Goal: Task Accomplishment & Management: Complete application form

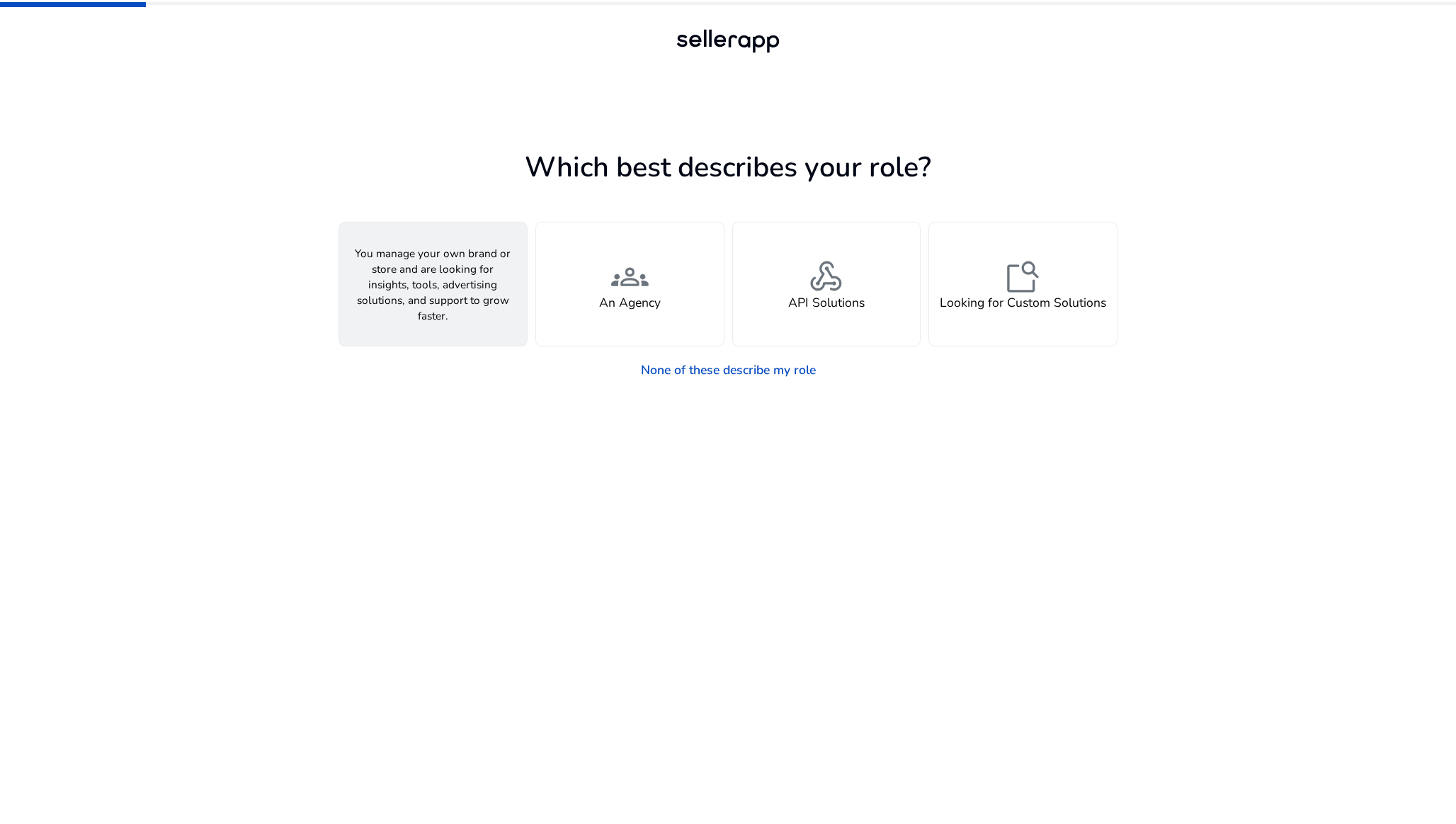
click at [428, 318] on div "person A Seller" at bounding box center [433, 284] width 188 height 123
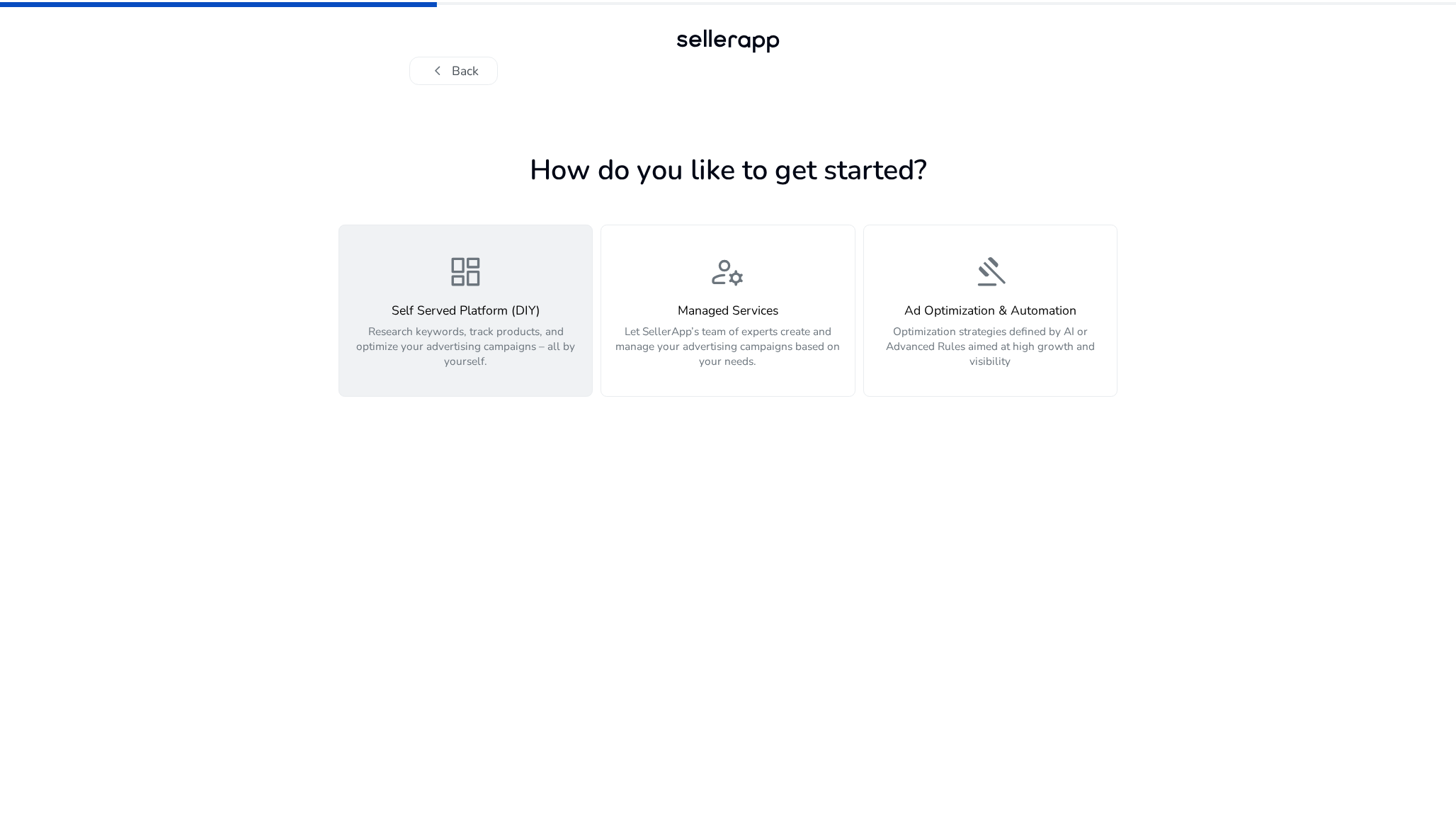
click at [461, 374] on button "dashboard Self Served Platform (DIY) Research keywords, track products, and opt…" at bounding box center [466, 311] width 254 height 172
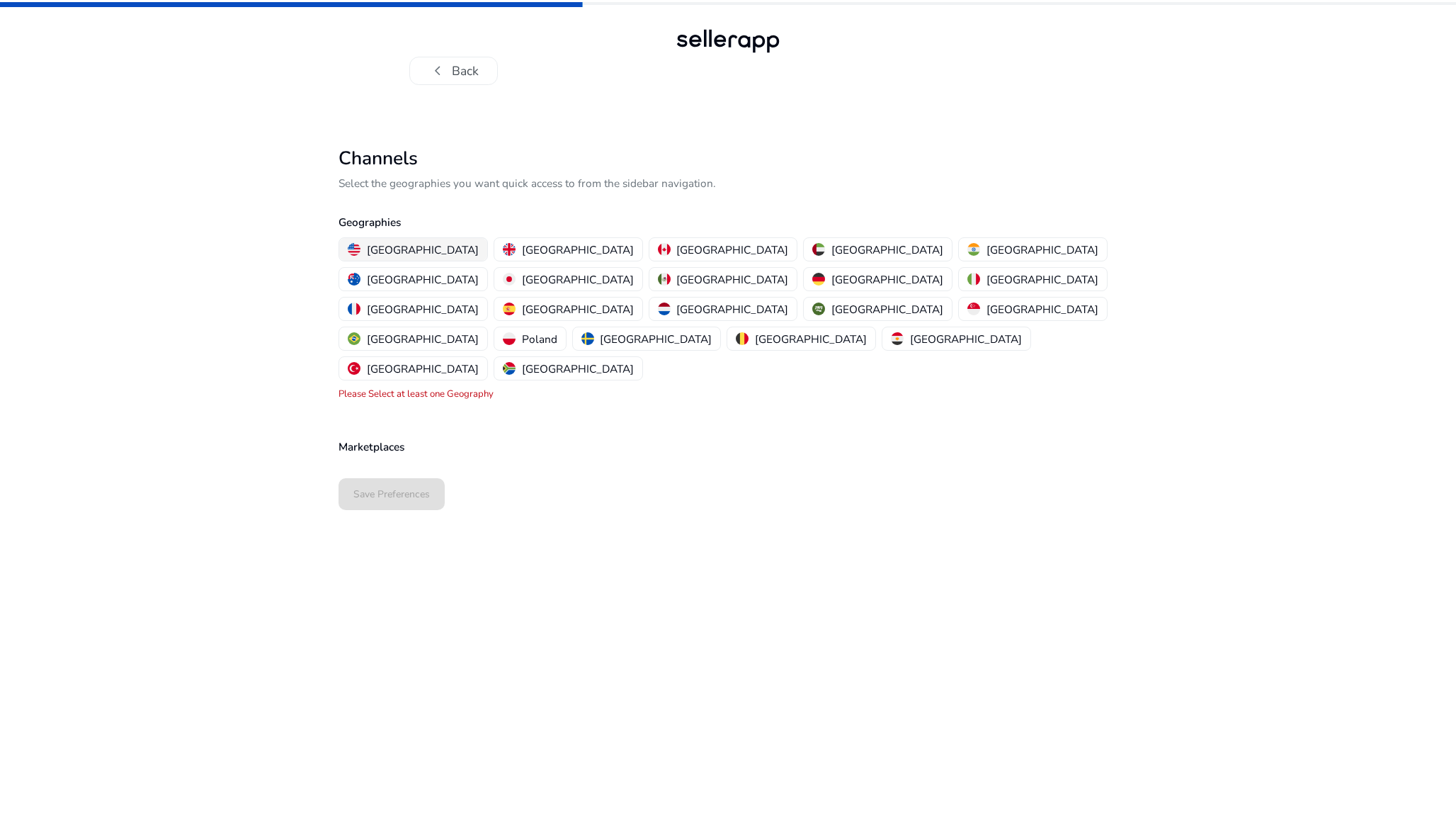
click at [398, 249] on p "[GEOGRAPHIC_DATA]" at bounding box center [422, 250] width 112 height 15
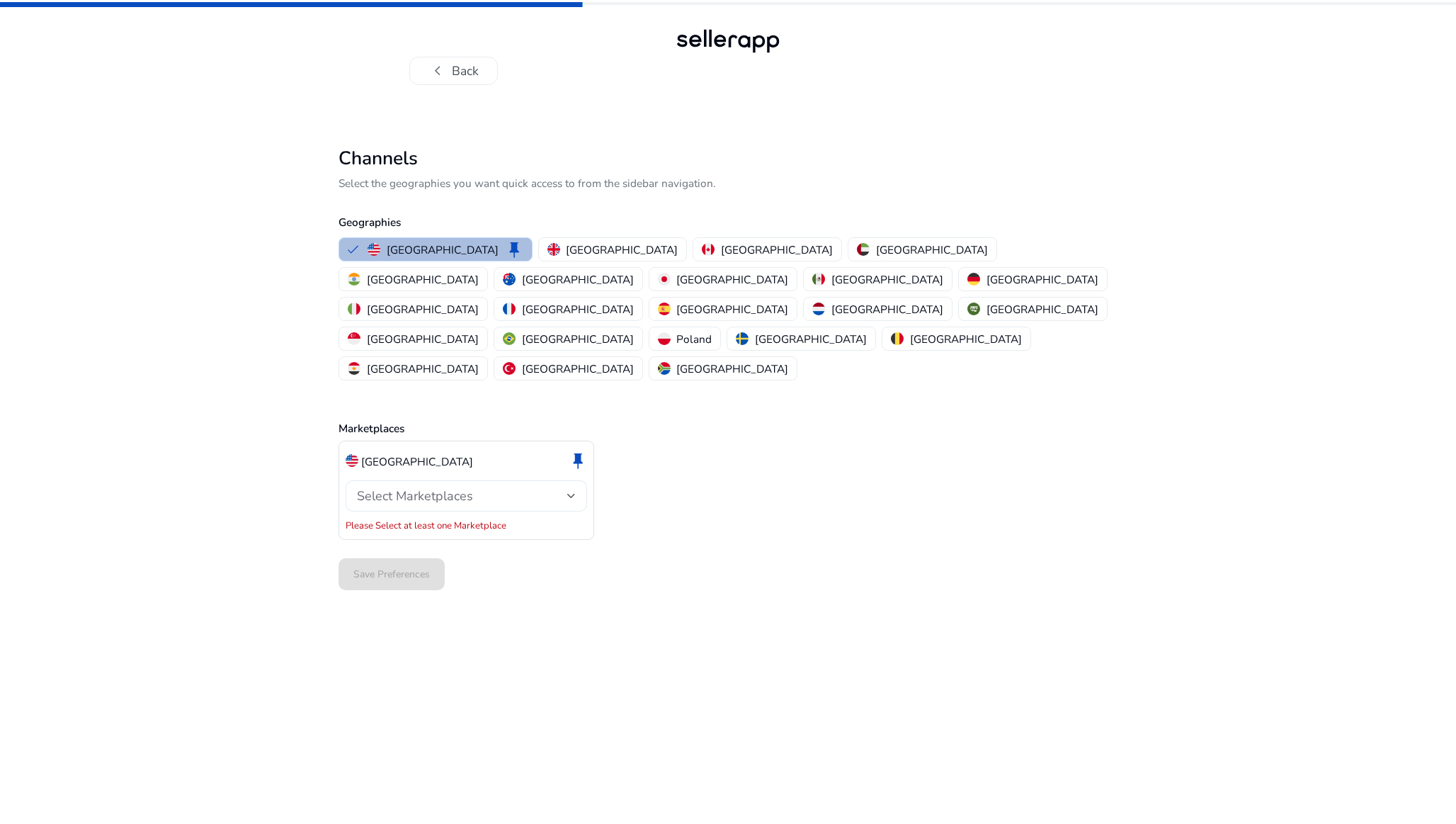
click at [421, 487] on span "Select Marketplaces" at bounding box center [414, 496] width 116 height 17
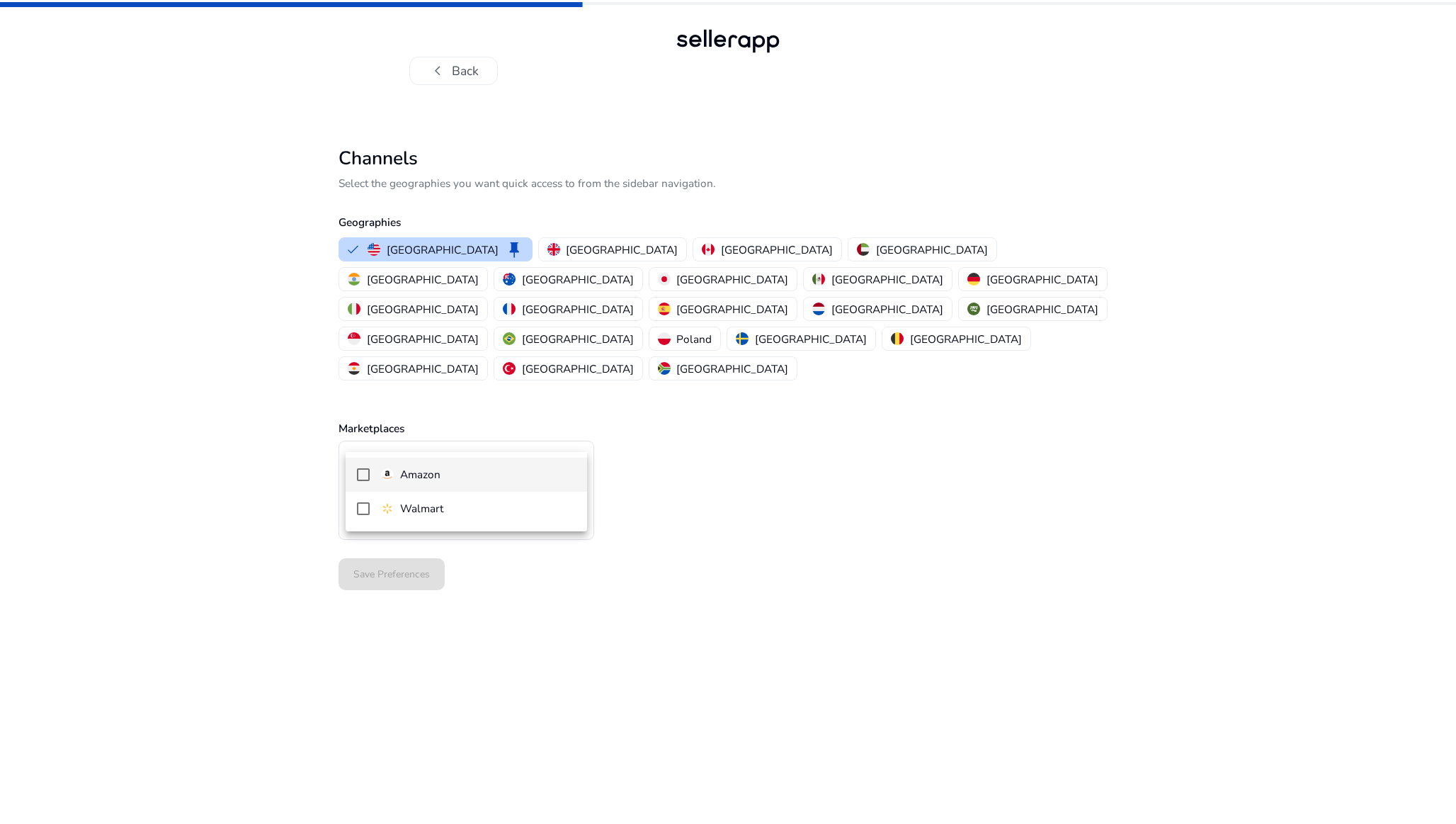
click at [496, 435] on div at bounding box center [728, 412] width 1456 height 824
click at [493, 488] on div "Select Marketplaces" at bounding box center [461, 496] width 210 height 16
click at [409, 473] on p "Amazon" at bounding box center [420, 475] width 40 height 16
drag, startPoint x: 562, startPoint y: 578, endPoint x: 383, endPoint y: 602, distance: 180.6
click at [383, 602] on div at bounding box center [728, 412] width 1456 height 824
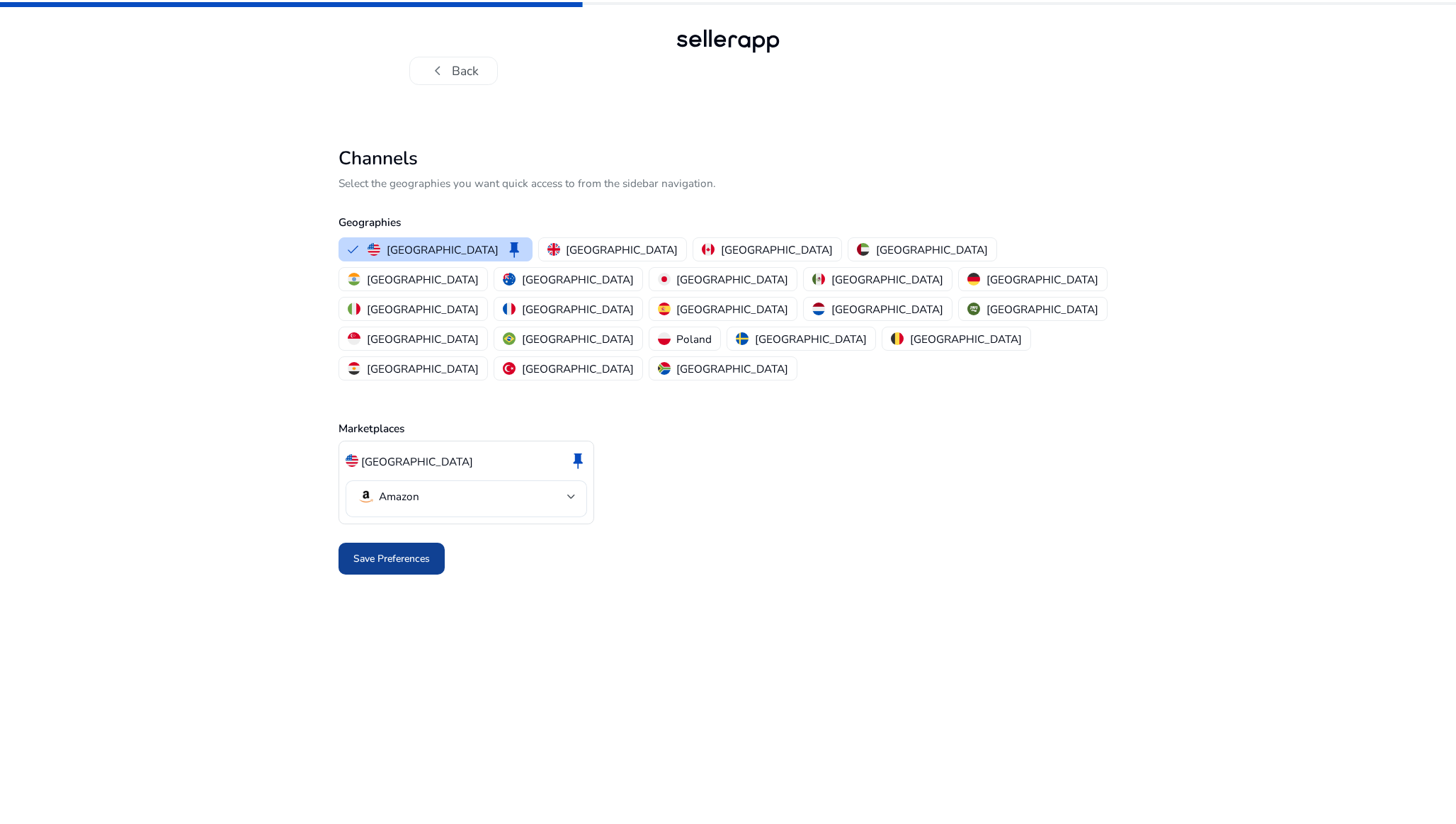
click at [368, 542] on span at bounding box center [391, 559] width 106 height 34
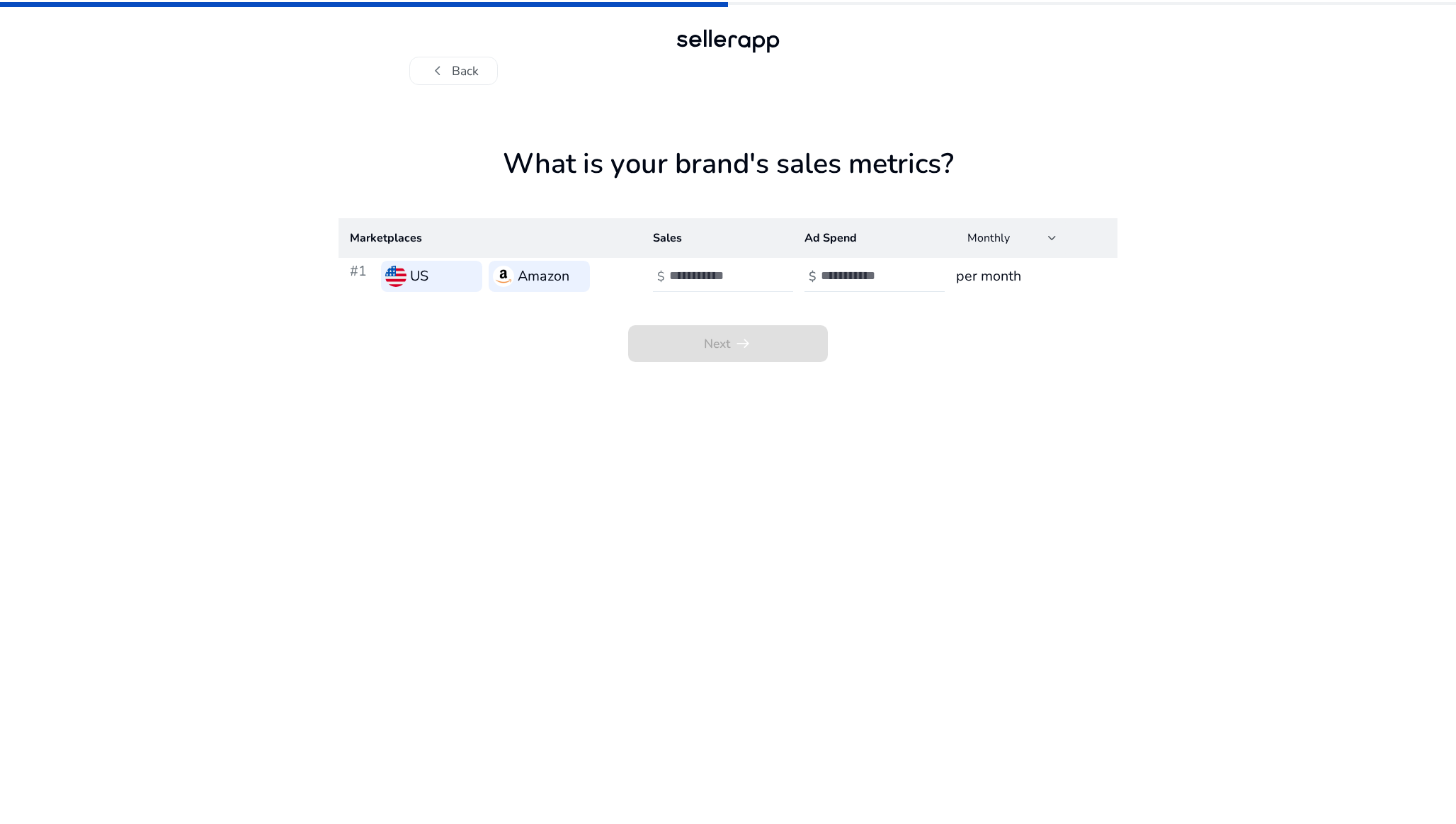
click at [707, 274] on input "number" at bounding box center [717, 276] width 95 height 16
type input "*****"
click at [830, 286] on div at bounding box center [884, 276] width 128 height 31
type input "***"
click at [789, 326] on span at bounding box center [728, 343] width 200 height 34
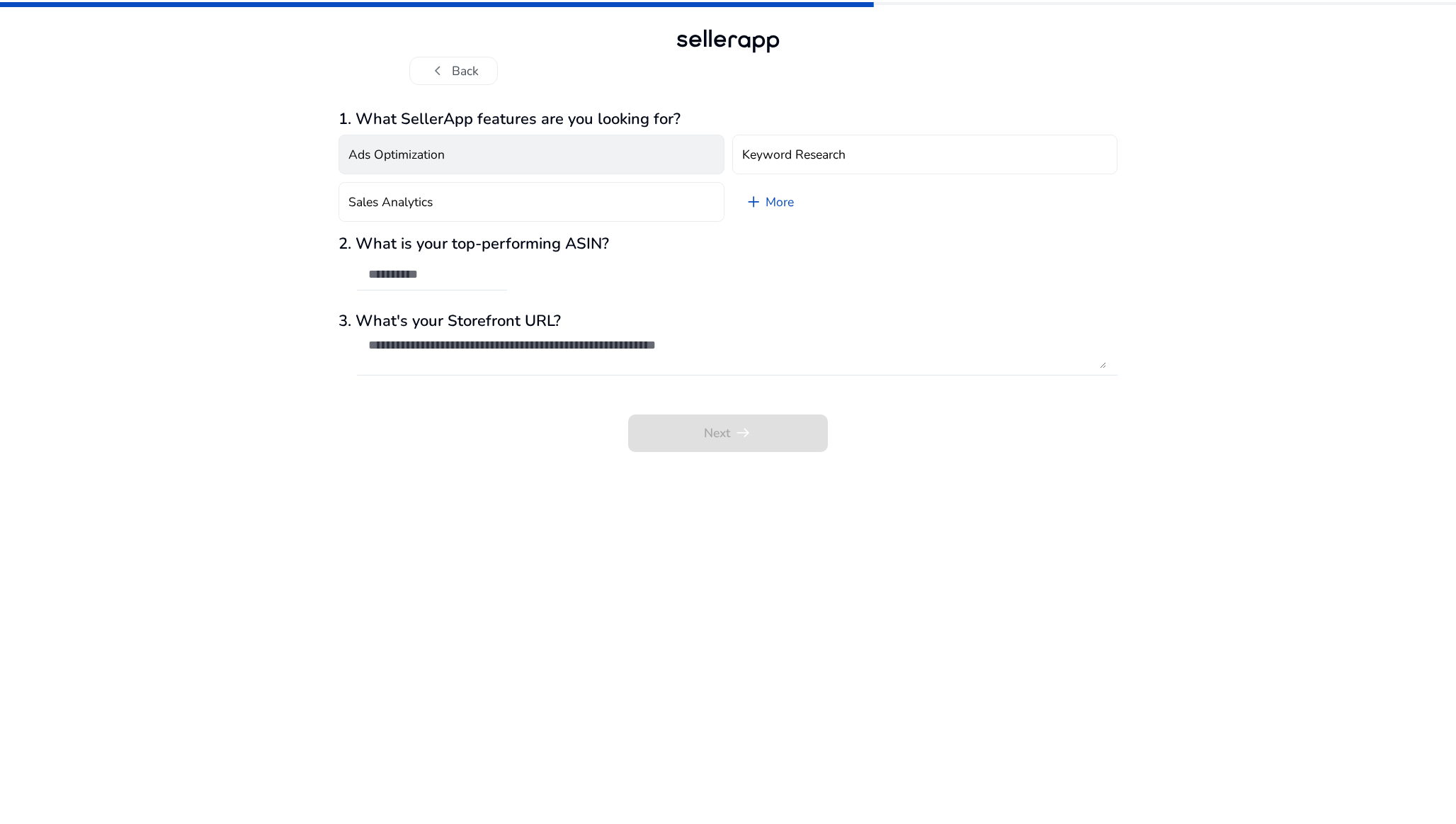
click at [631, 160] on button "Ads Optimization" at bounding box center [531, 154] width 386 height 40
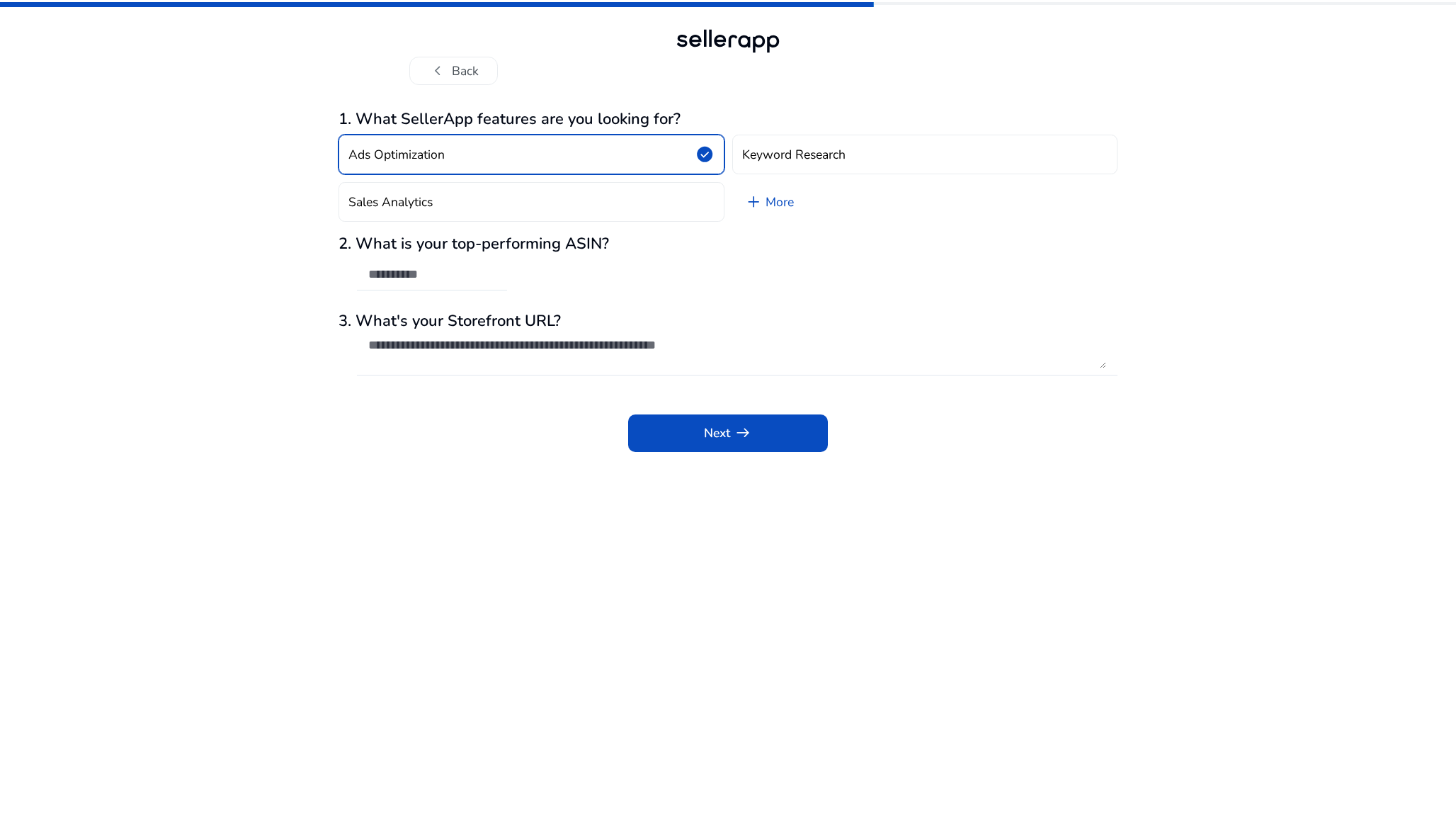
click at [631, 160] on button "Ads Optimization check_circle" at bounding box center [531, 154] width 386 height 40
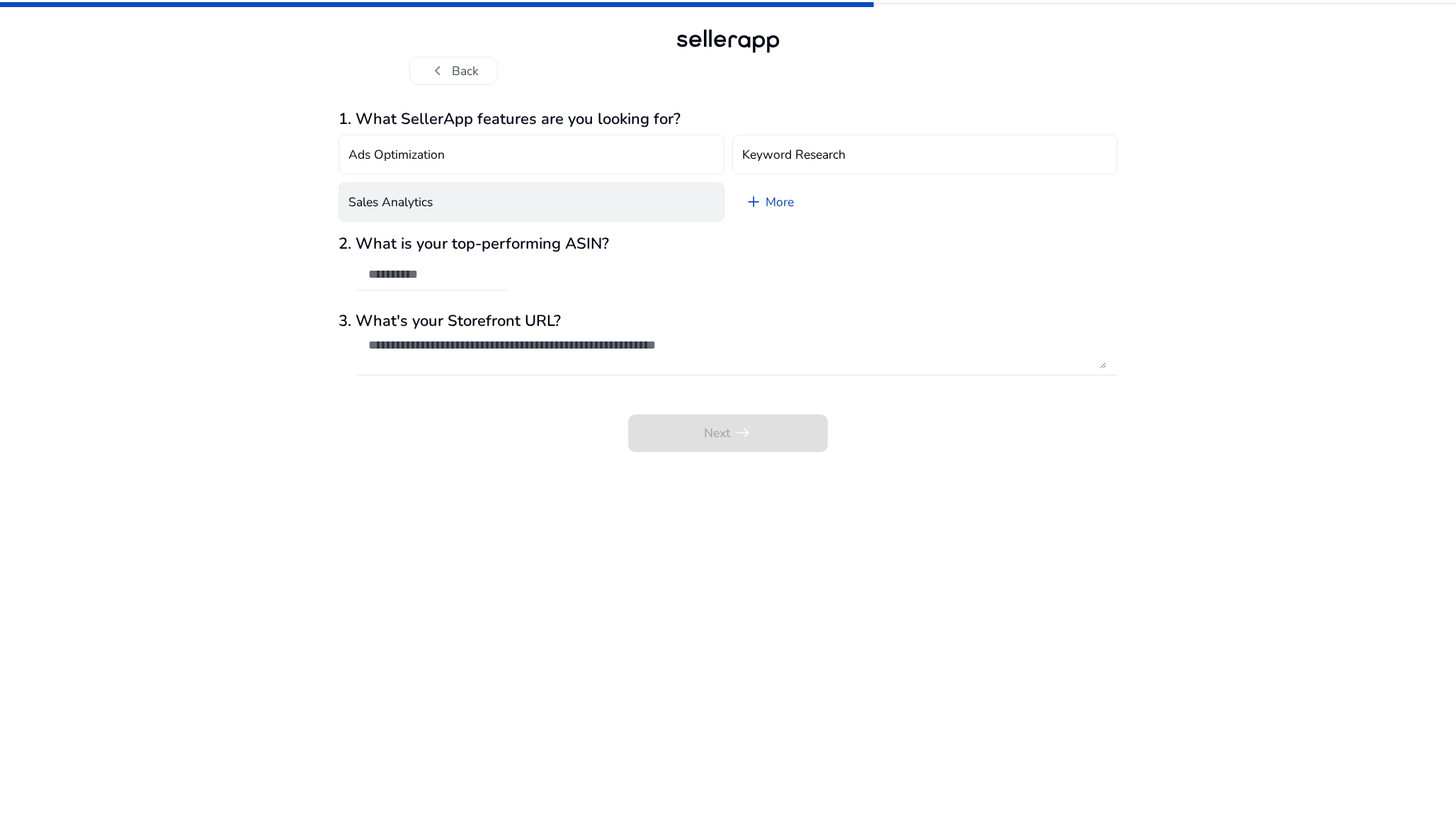
click at [638, 199] on button "Sales Analytics" at bounding box center [531, 201] width 386 height 40
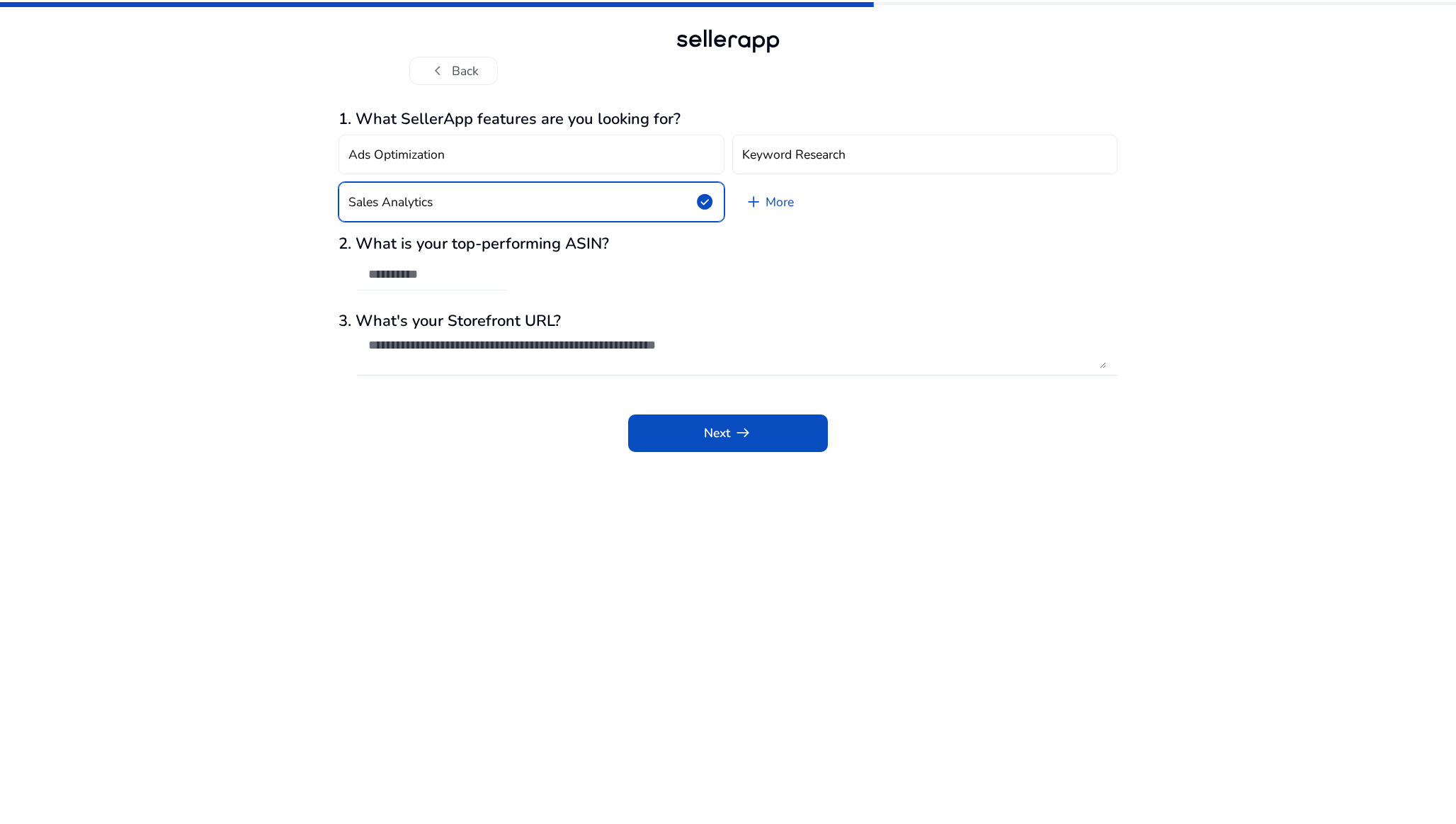
click at [476, 281] on input "text" at bounding box center [432, 274] width 128 height 16
click at [486, 344] on textarea at bounding box center [737, 352] width 738 height 31
click at [473, 287] on div at bounding box center [432, 274] width 128 height 31
paste input "**********"
type input "**********"
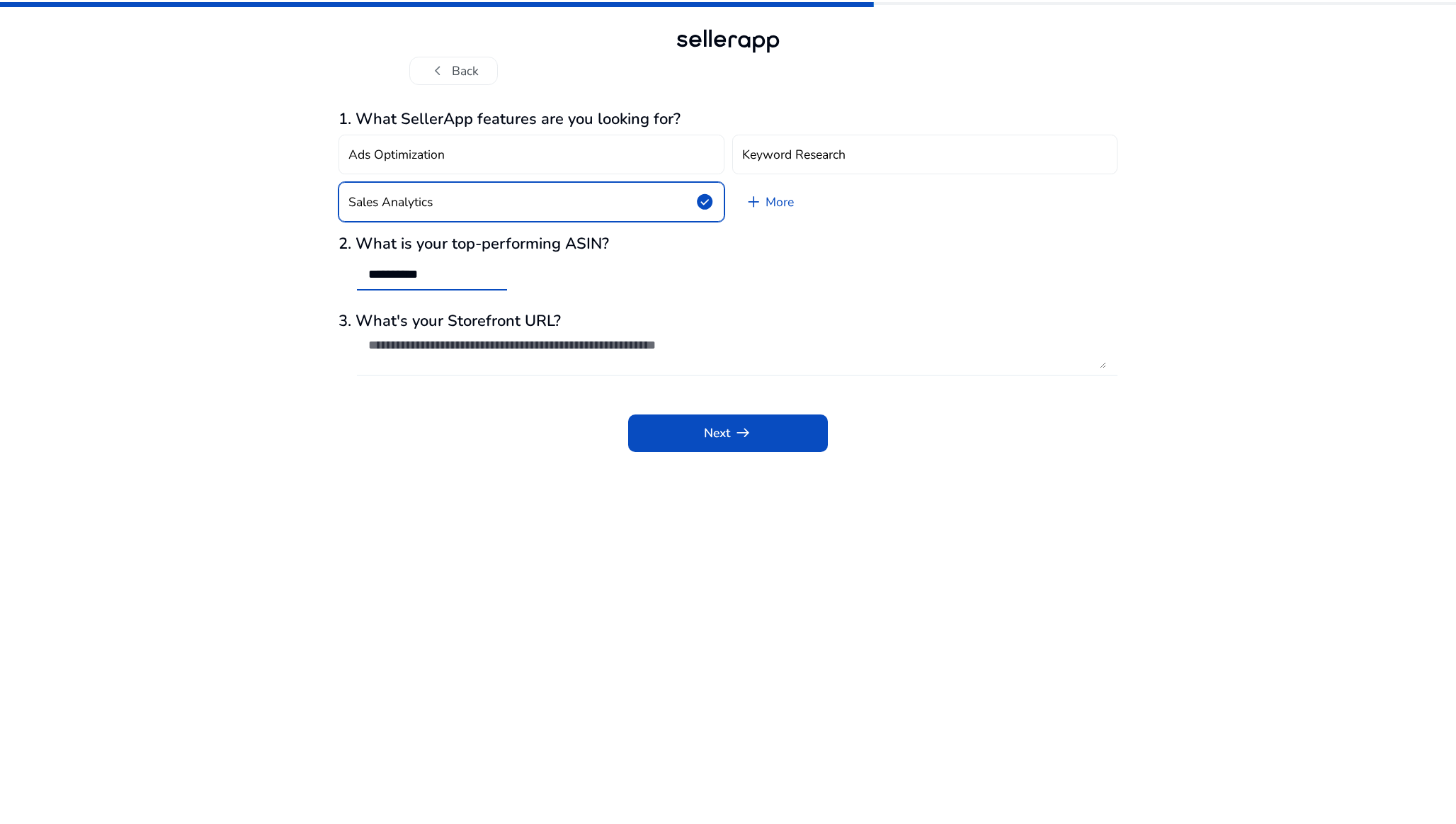
click at [485, 365] on textarea at bounding box center [737, 352] width 738 height 31
paste textarea "**********"
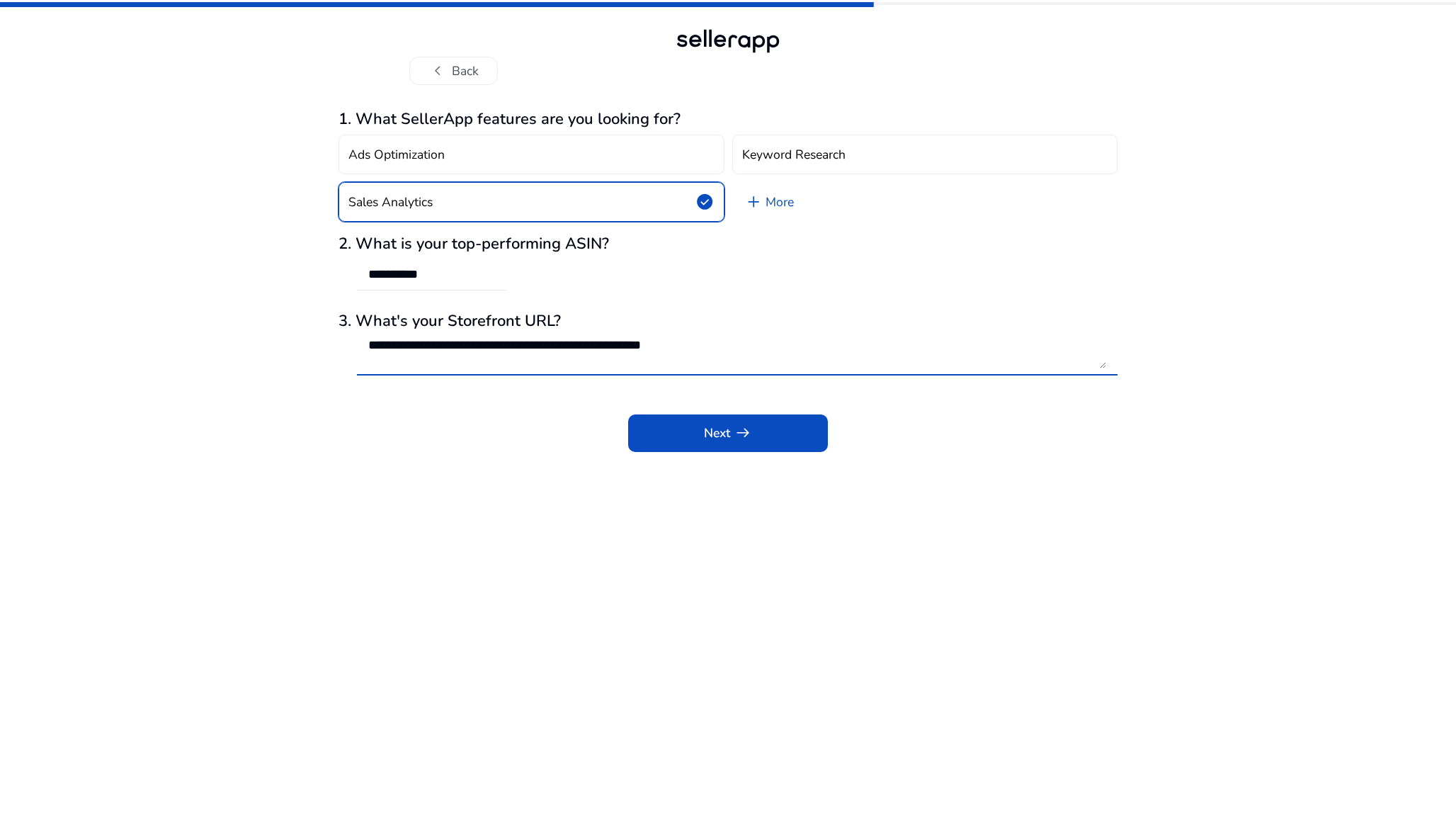
click at [617, 356] on textarea "**********" at bounding box center [737, 352] width 738 height 31
type textarea "**********"
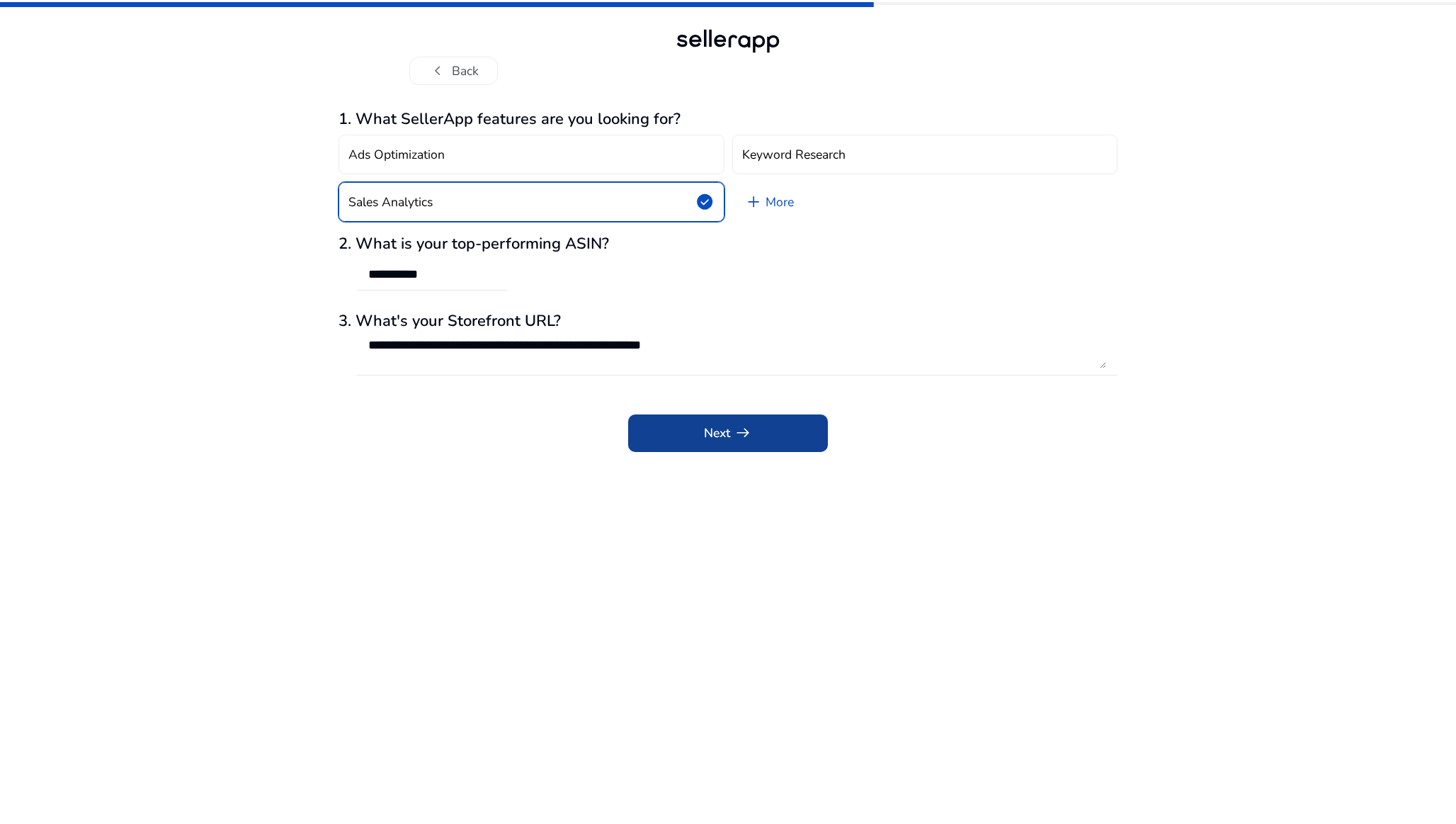
drag, startPoint x: 704, startPoint y: 412, endPoint x: 706, endPoint y: 428, distance: 16.1
click at [706, 428] on div "Next arrow_right_alt" at bounding box center [728, 424] width 779 height 56
click at [738, 438] on span "arrow_right_alt" at bounding box center [743, 433] width 19 height 19
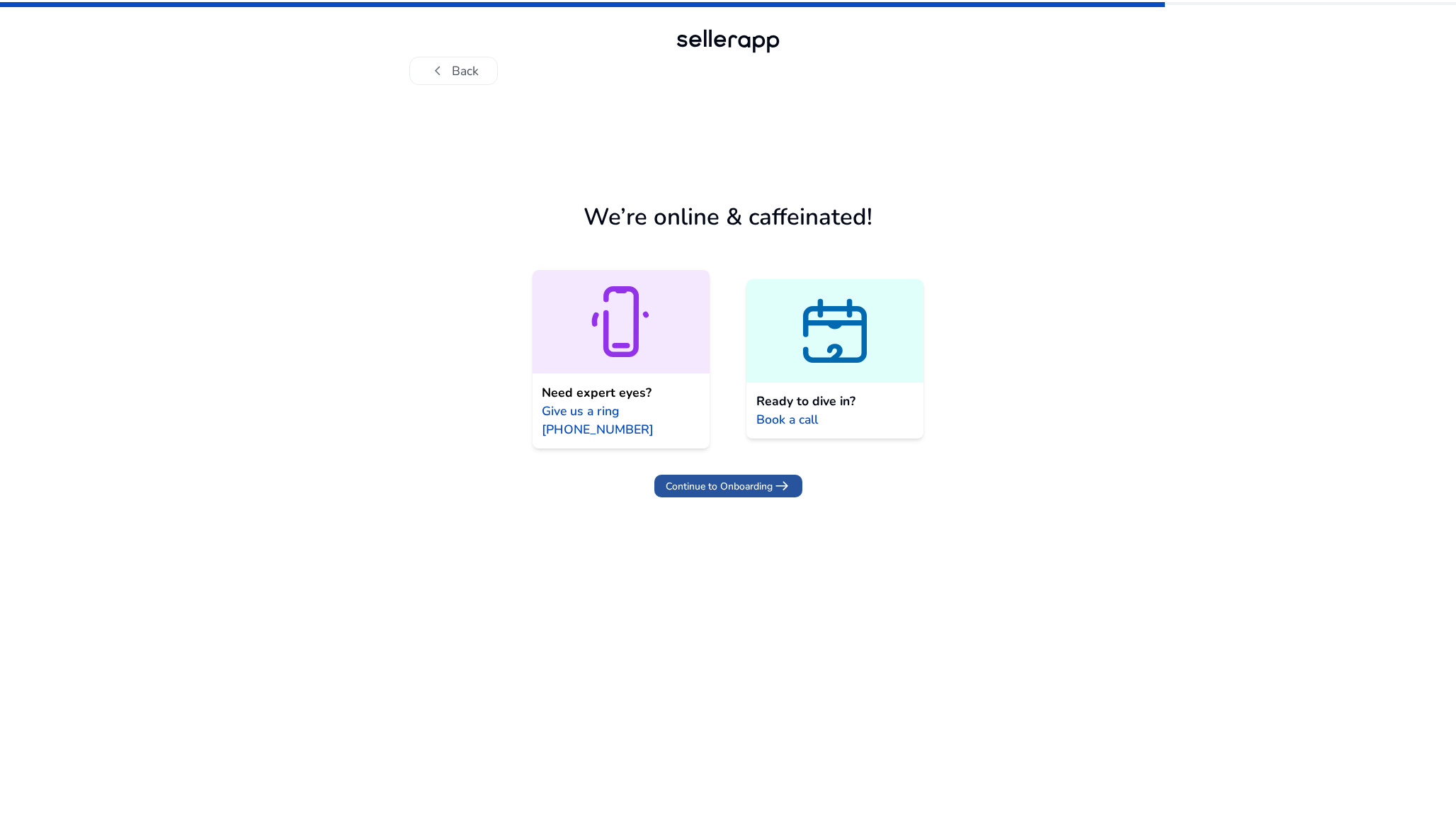
click at [749, 487] on span "Continue to Onboarding" at bounding box center [719, 486] width 107 height 15
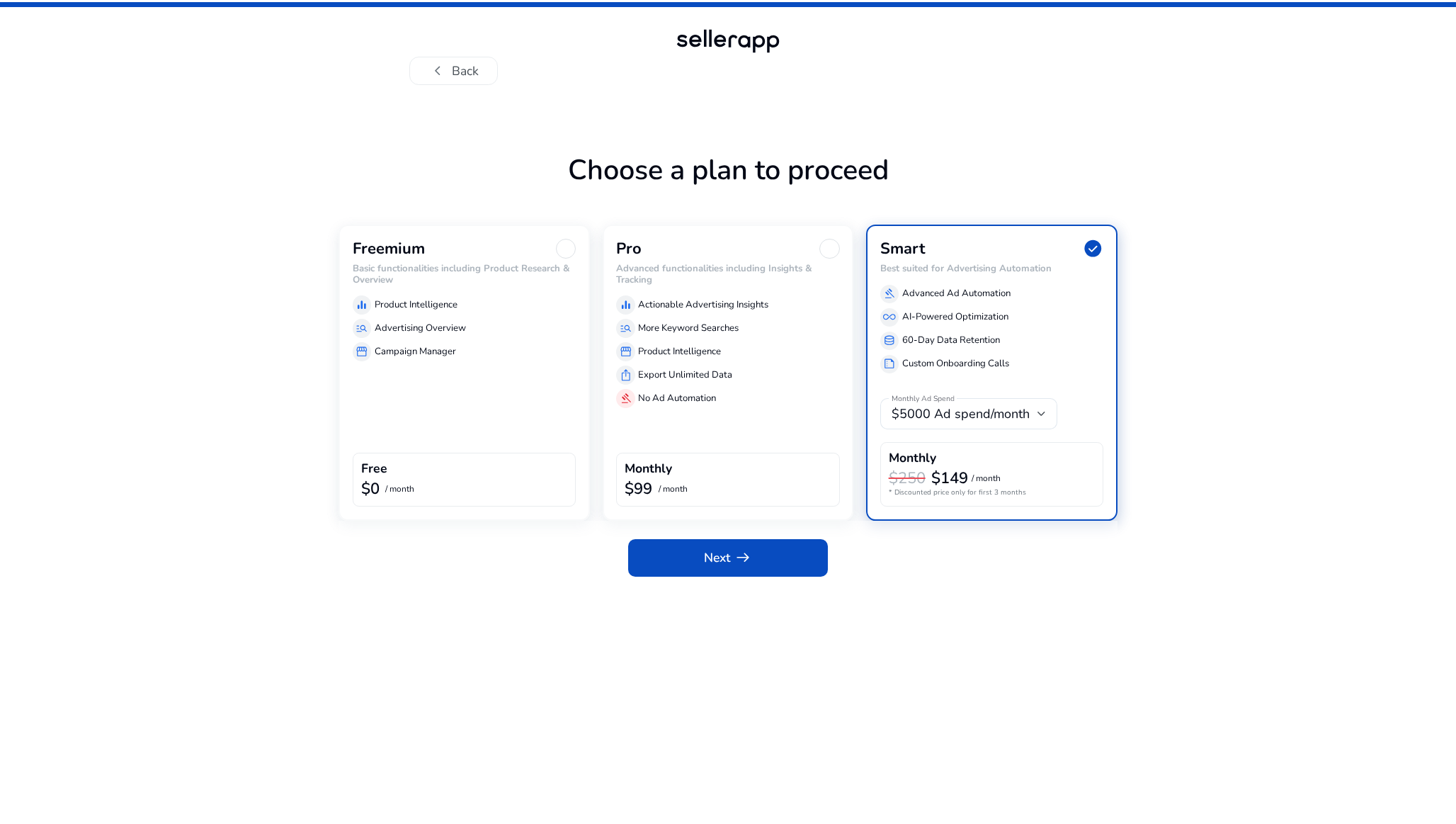
click at [476, 394] on div "Freemium Basic functionalities including Product Research & Overview equalizer …" at bounding box center [464, 373] width 251 height 296
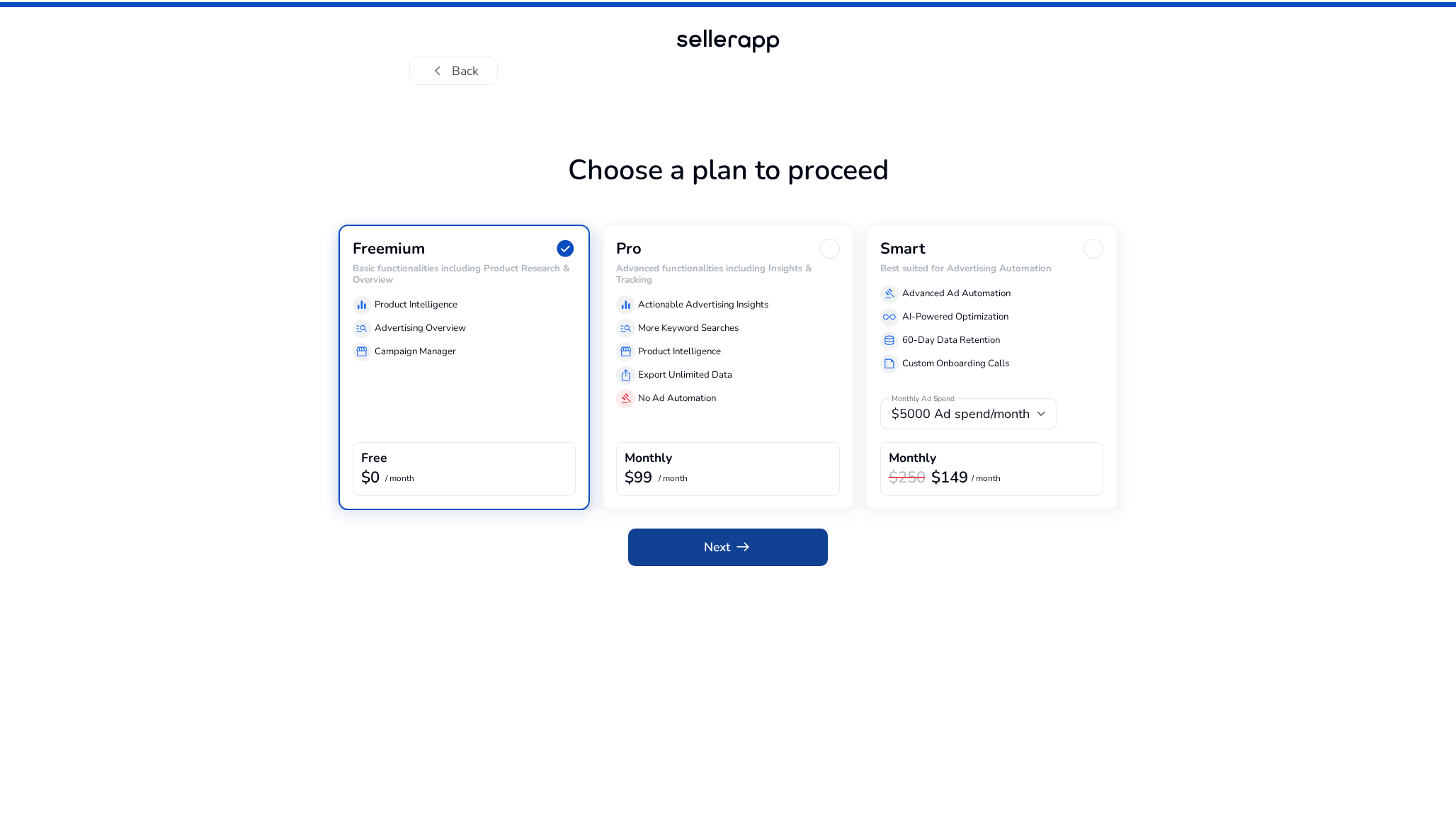
click at [734, 545] on span "arrow_right_alt" at bounding box center [743, 547] width 19 height 19
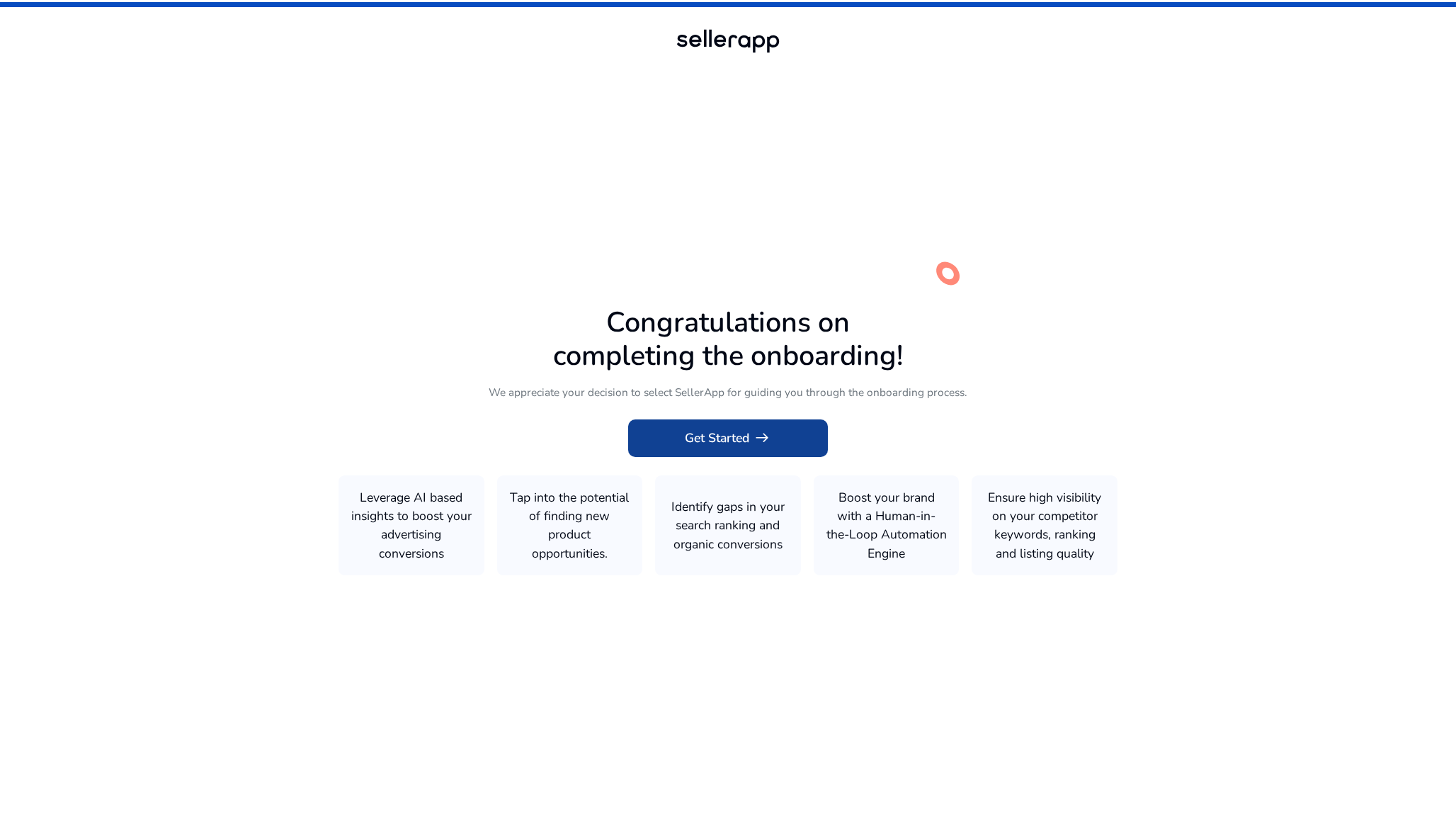
click at [749, 446] on span "Get Started arrow_right_alt" at bounding box center [728, 438] width 86 height 19
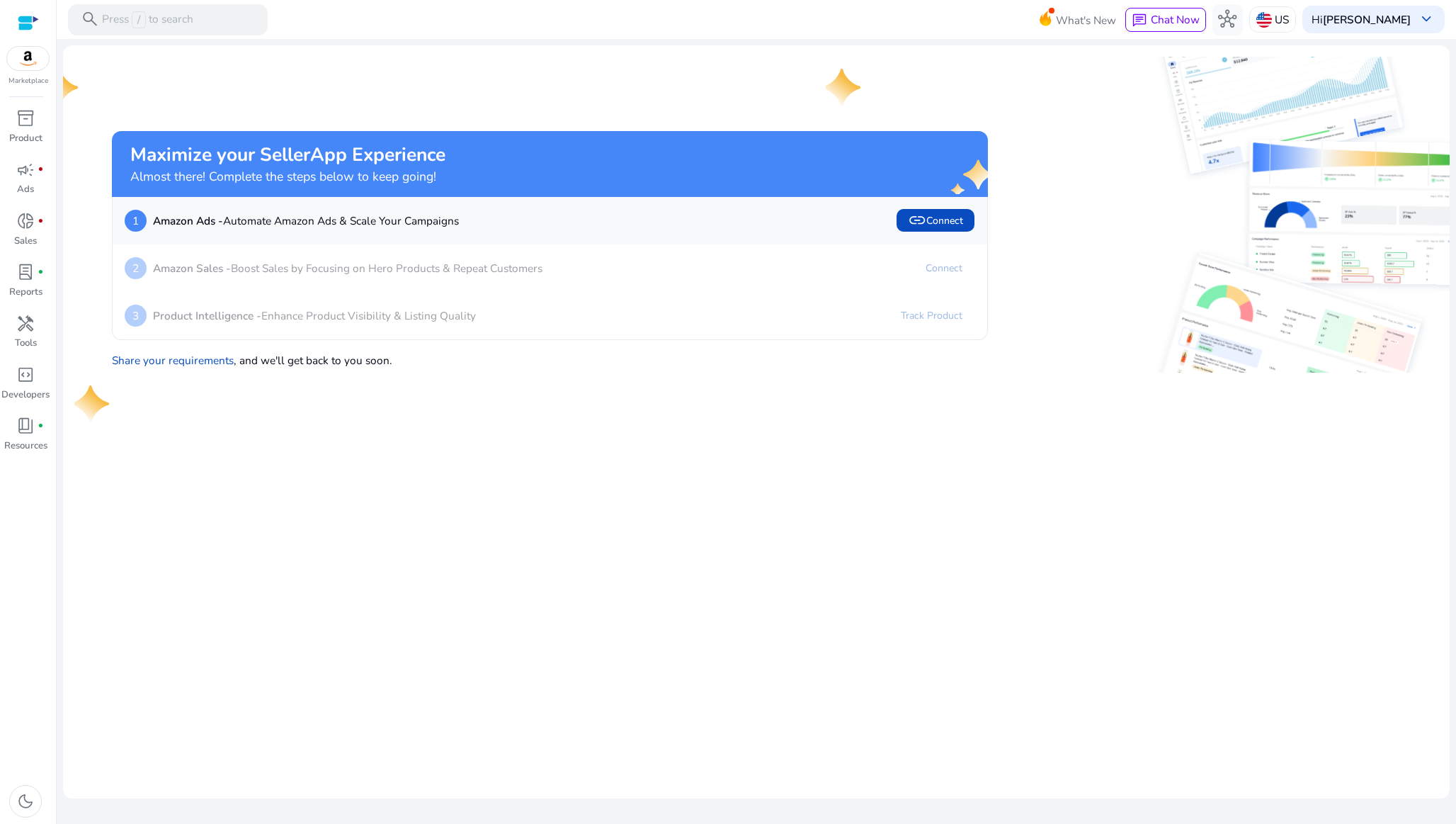
click at [24, 54] on img at bounding box center [28, 58] width 43 height 23
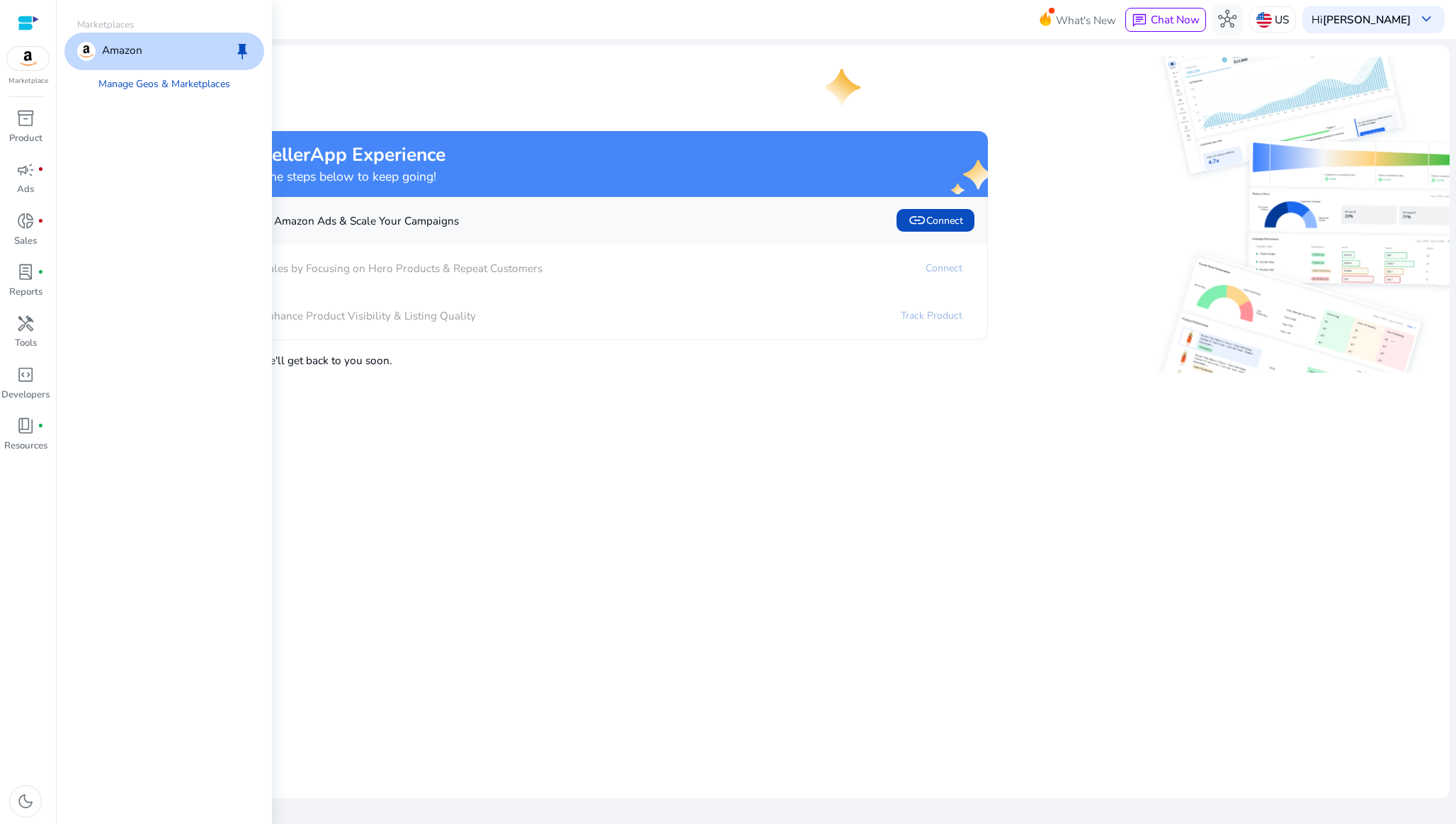
click at [24, 54] on img at bounding box center [28, 58] width 43 height 23
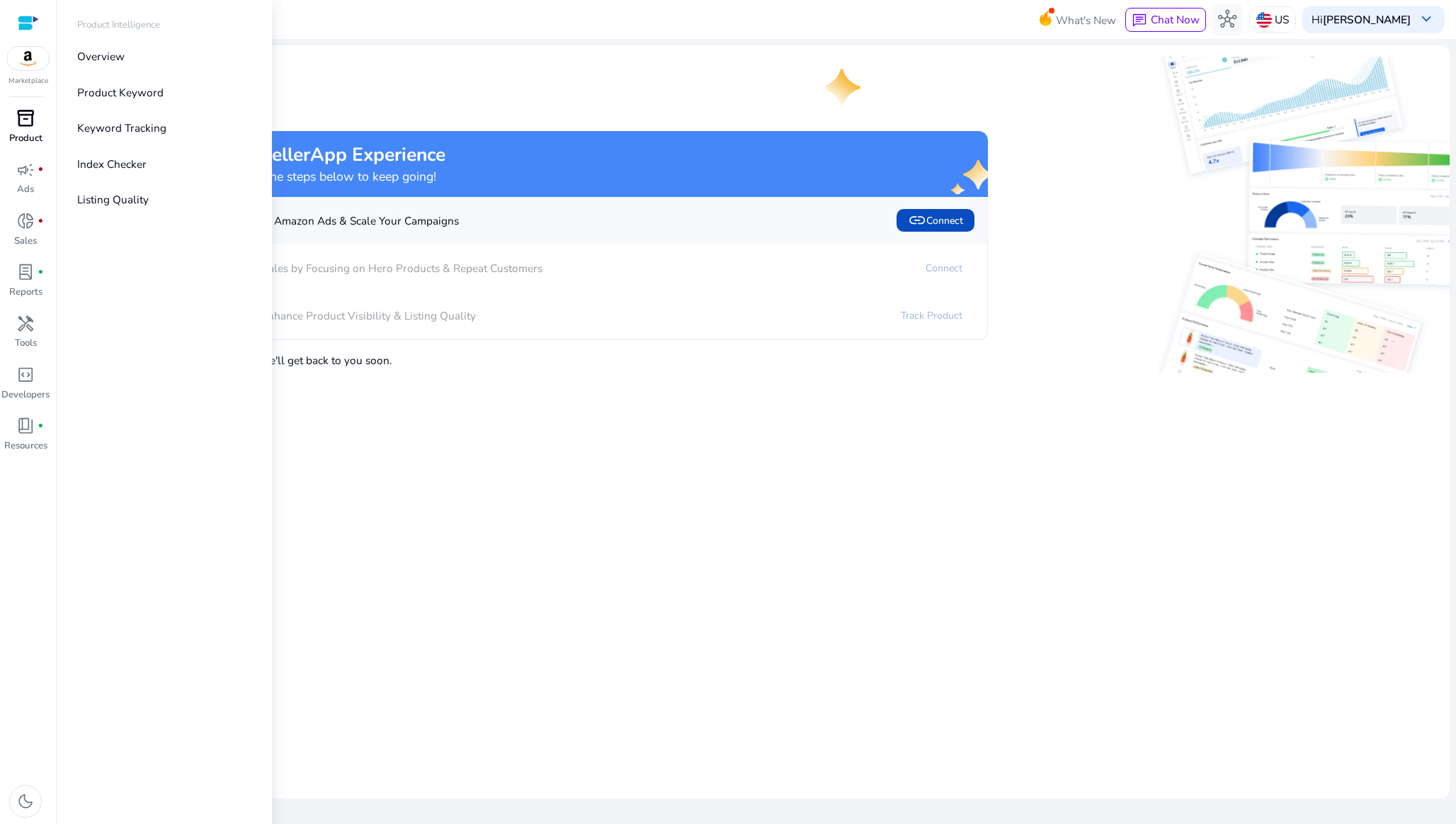
click at [22, 110] on span "inventory_2" at bounding box center [26, 118] width 19 height 19
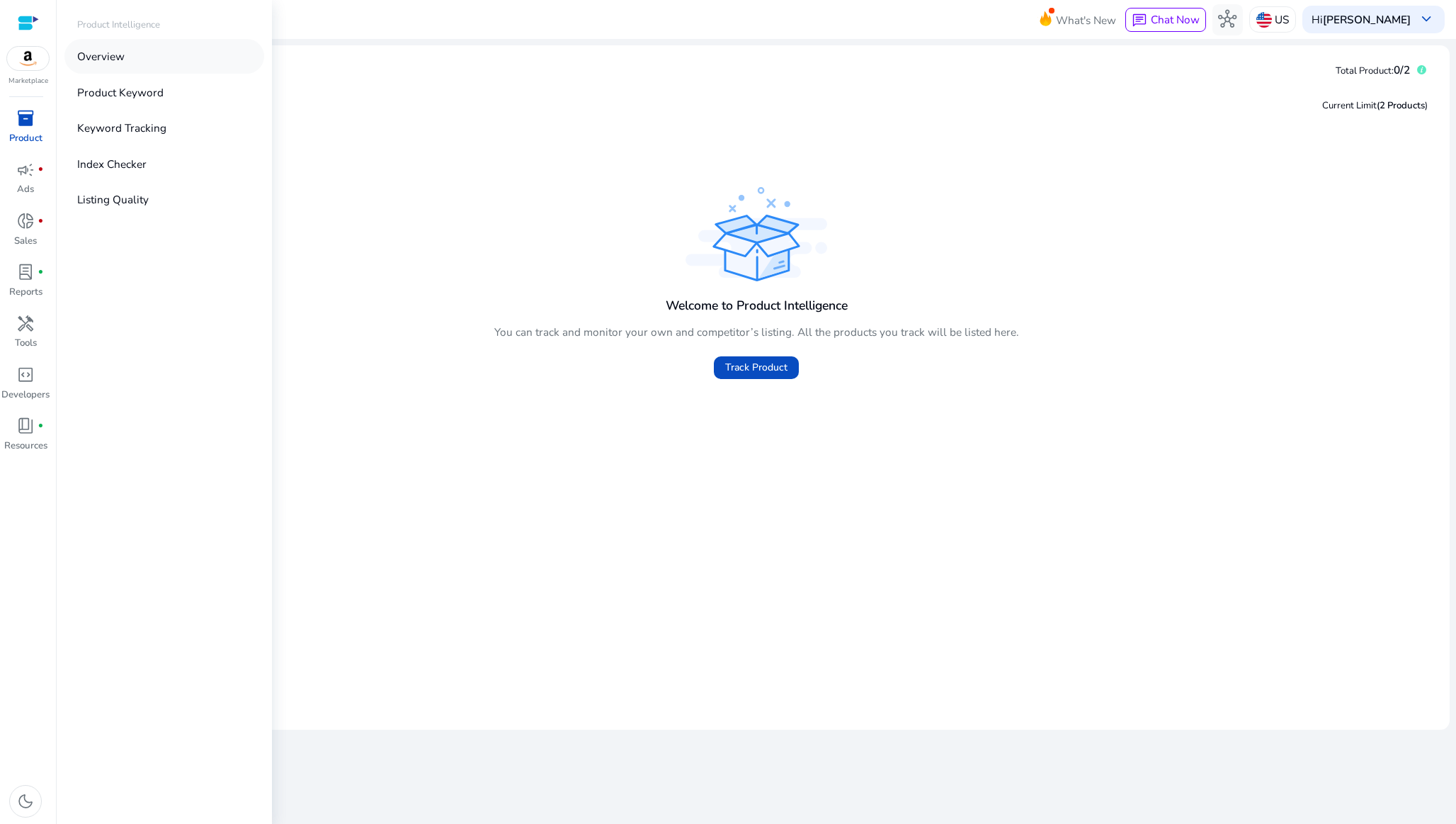
click at [113, 59] on p "Overview" at bounding box center [101, 56] width 48 height 17
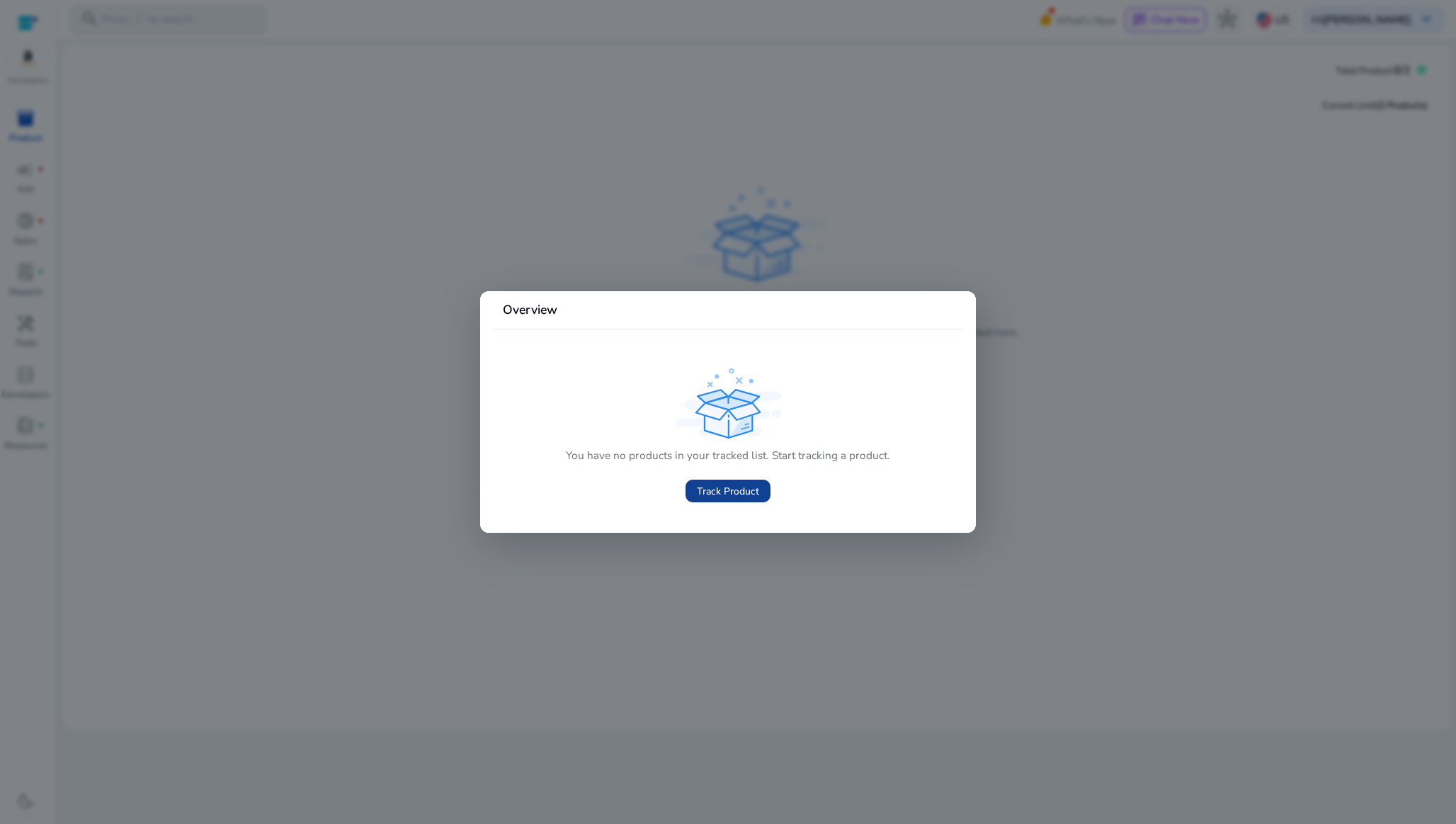
click at [709, 499] on span at bounding box center [728, 490] width 85 height 34
